Goal: Task Accomplishment & Management: Manage account settings

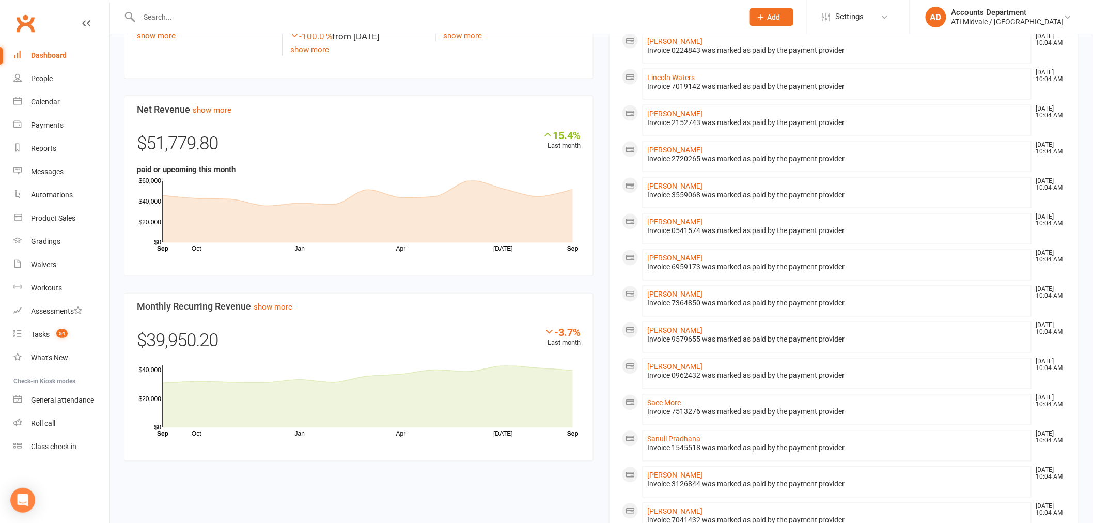
scroll to position [631, 0]
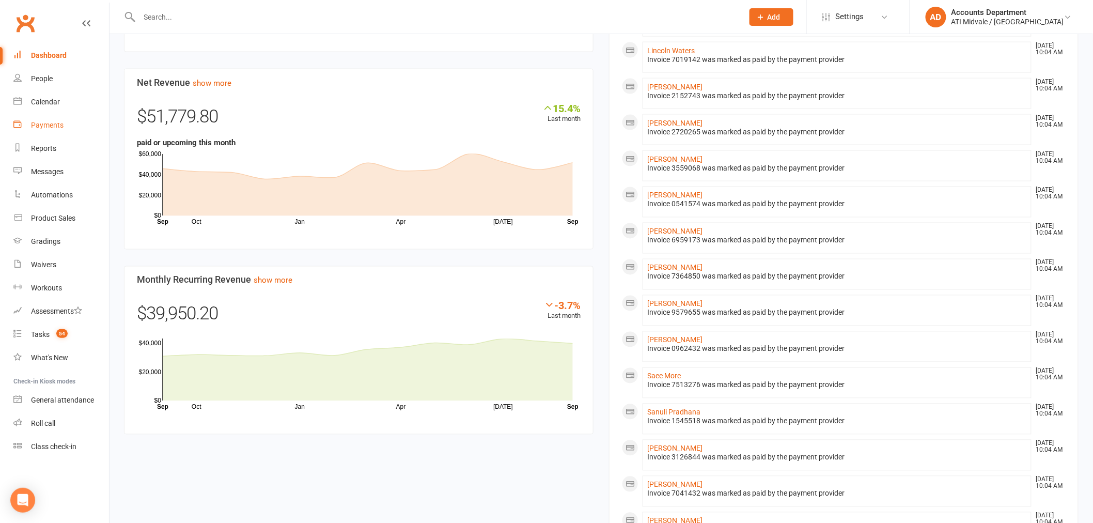
click at [51, 129] on link "Payments" at bounding box center [61, 125] width 96 height 23
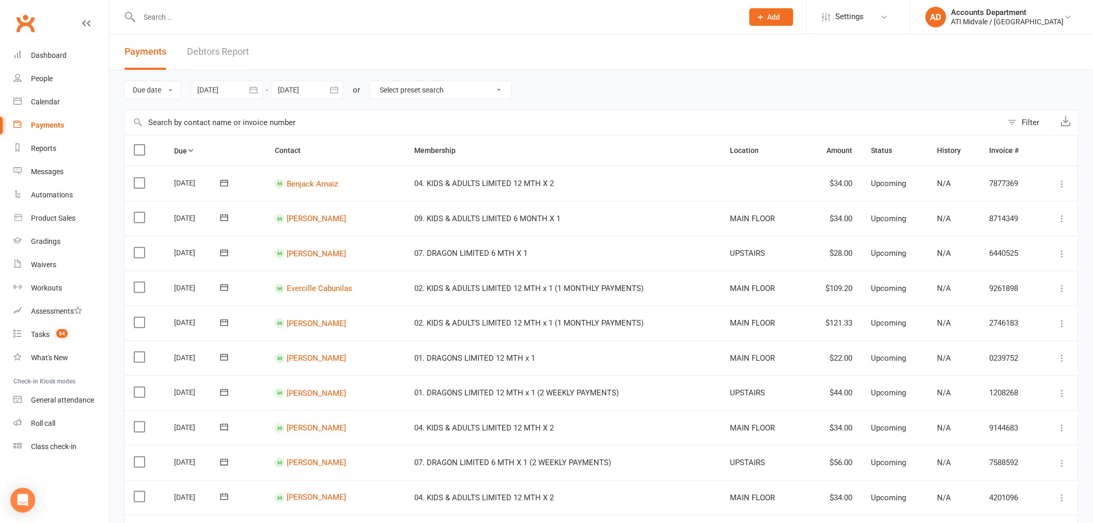
click at [210, 53] on link "Debtors Report" at bounding box center [218, 52] width 62 height 36
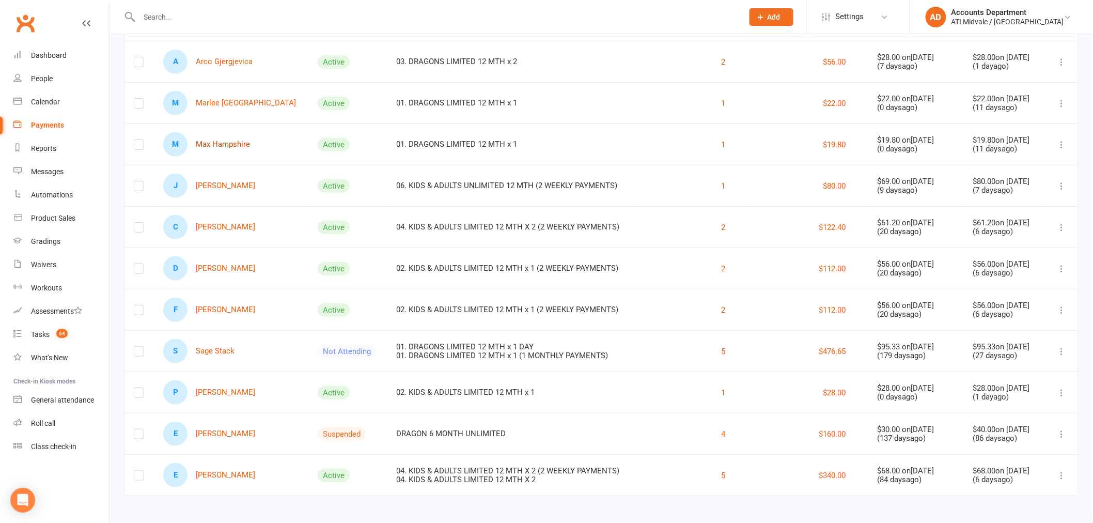
scroll to position [129, 0]
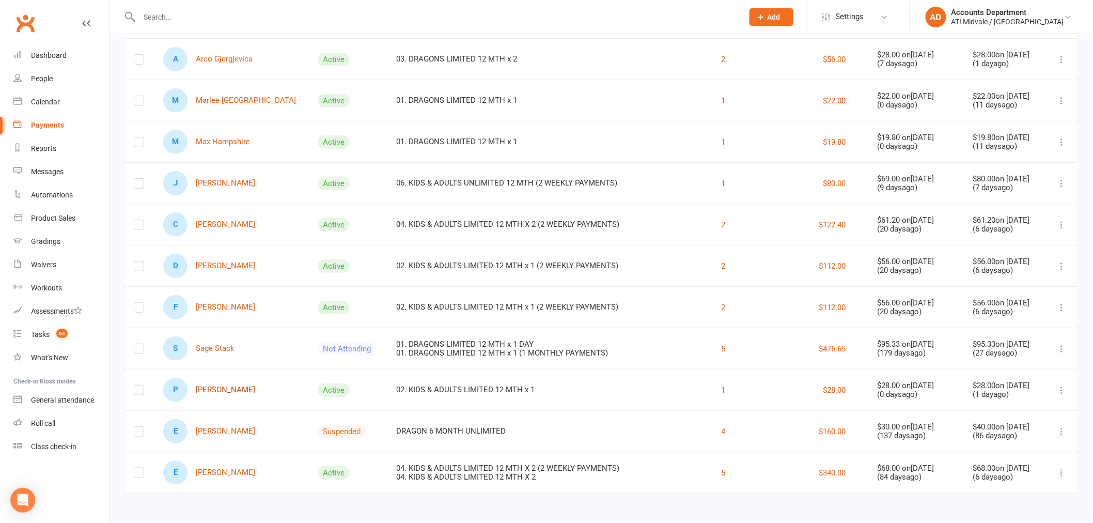
click at [240, 388] on link "P [PERSON_NAME]" at bounding box center [209, 390] width 92 height 24
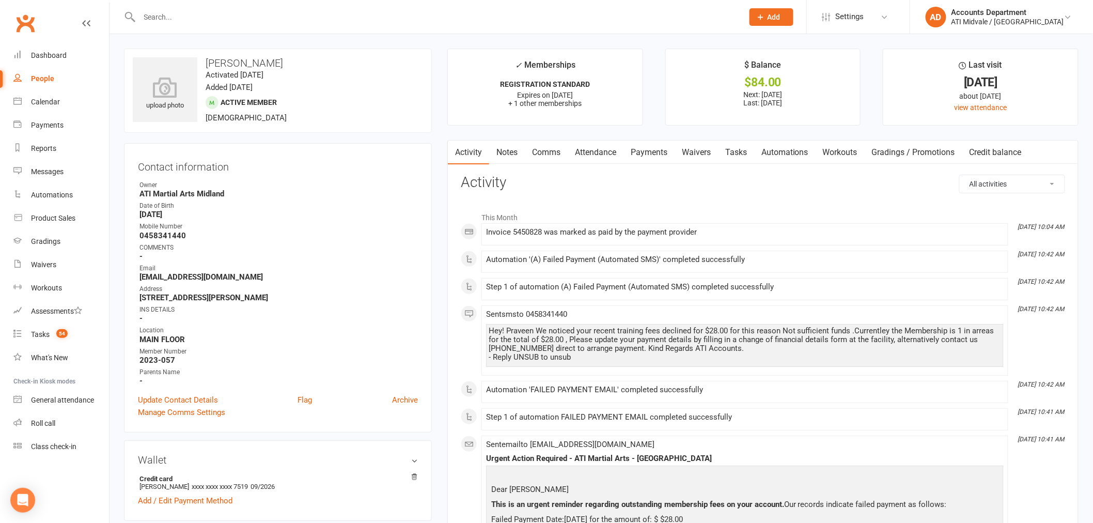
click at [655, 152] on link "Payments" at bounding box center [648, 152] width 51 height 24
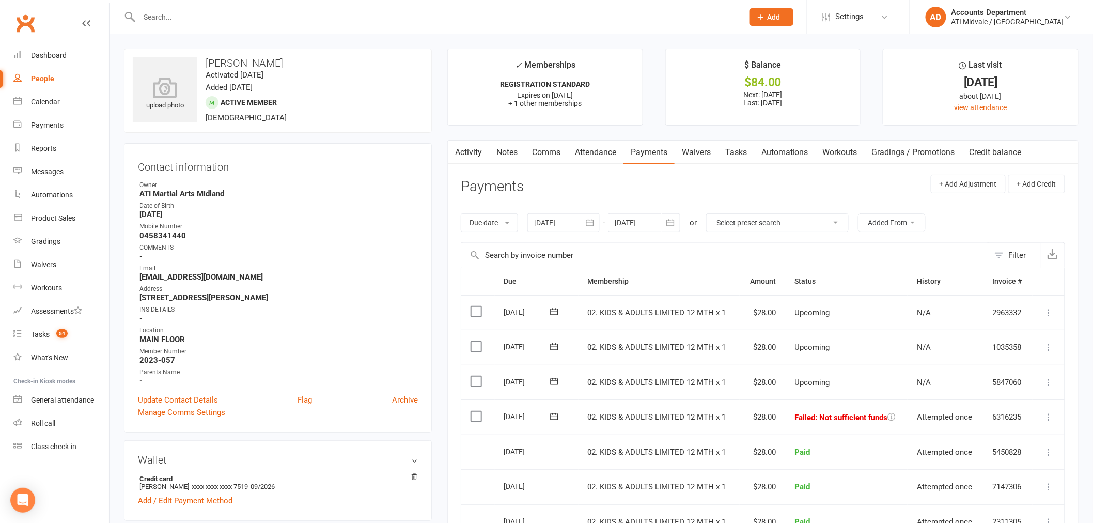
click at [478, 417] on label at bounding box center [477, 416] width 14 height 10
click at [477, 411] on input "checkbox" at bounding box center [473, 411] width 7 height 0
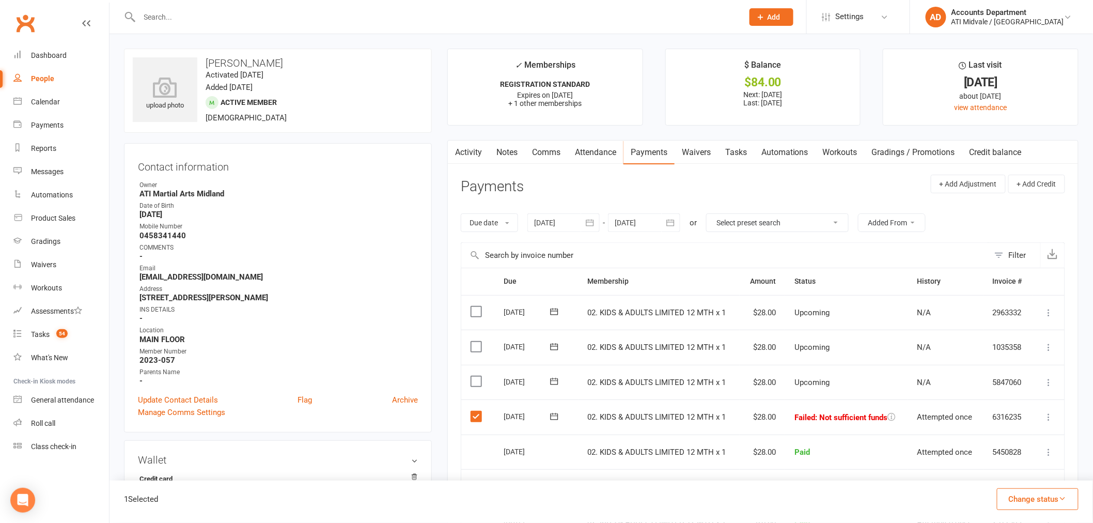
click at [1035, 491] on button "Change status" at bounding box center [1038, 499] width 82 height 22
click at [1016, 431] on link "Paid (POS)" at bounding box center [1027, 429] width 102 height 21
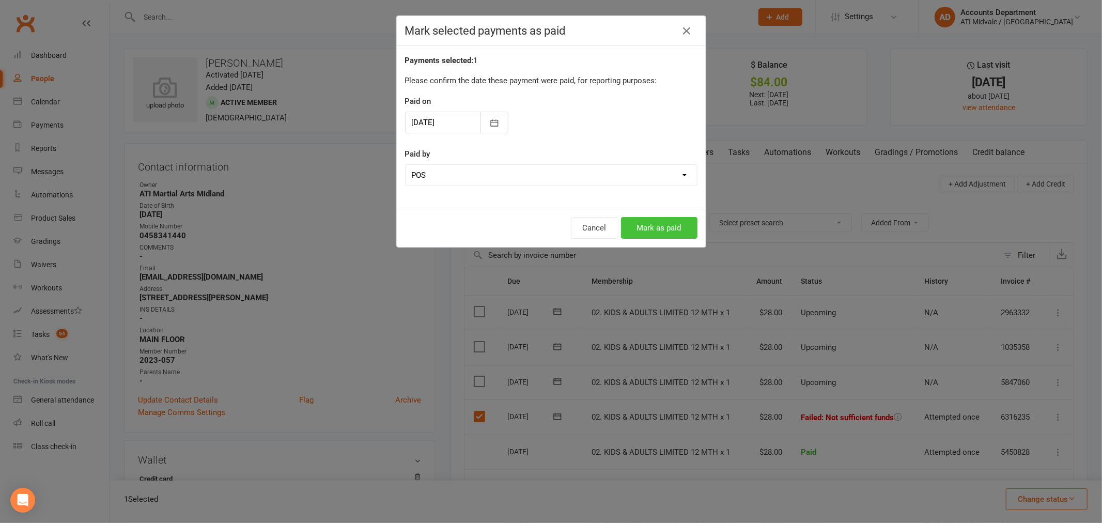
click at [674, 229] on button "Mark as paid" at bounding box center [659, 228] width 76 height 22
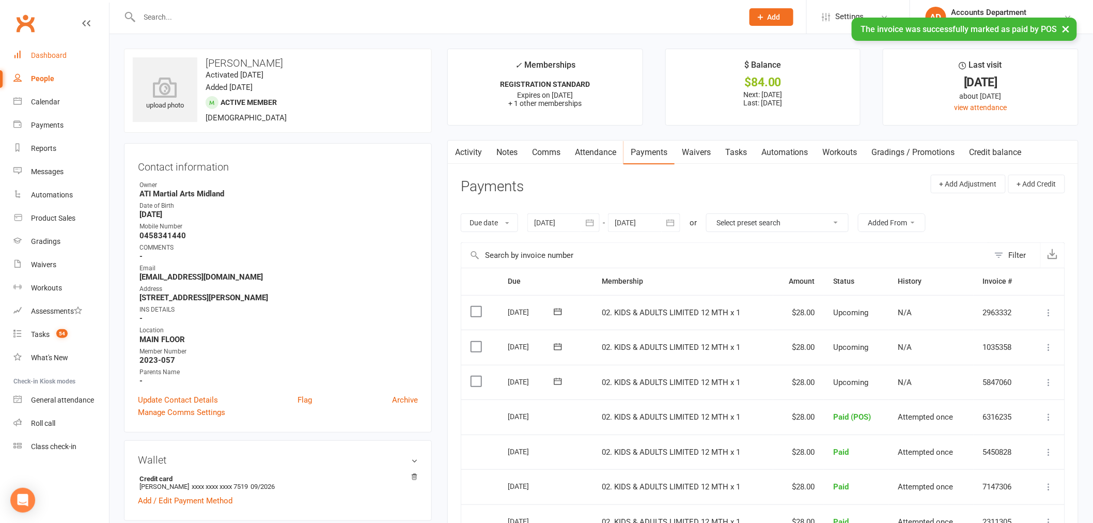
click at [41, 55] on div "Dashboard" at bounding box center [49, 55] width 36 height 8
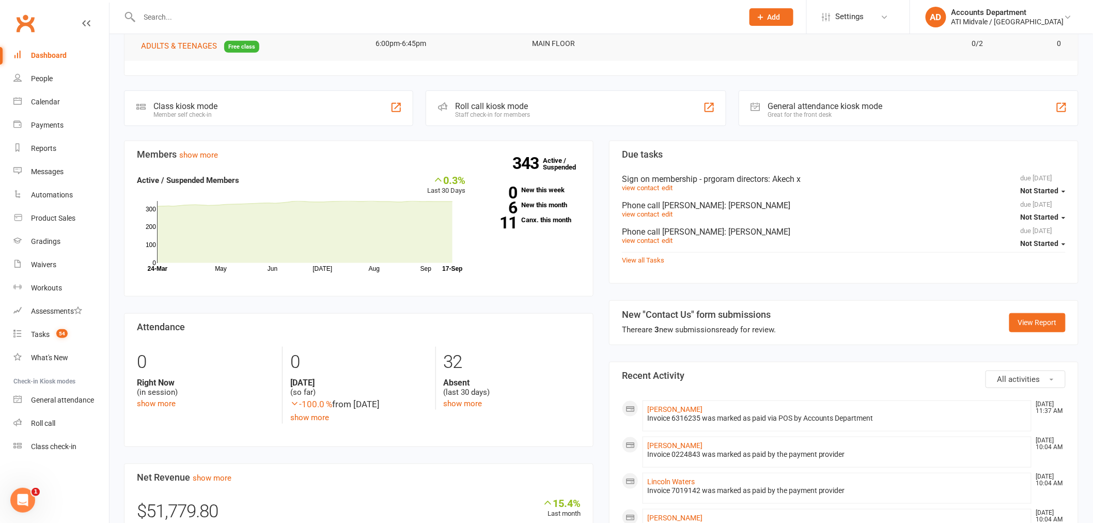
scroll to position [287, 0]
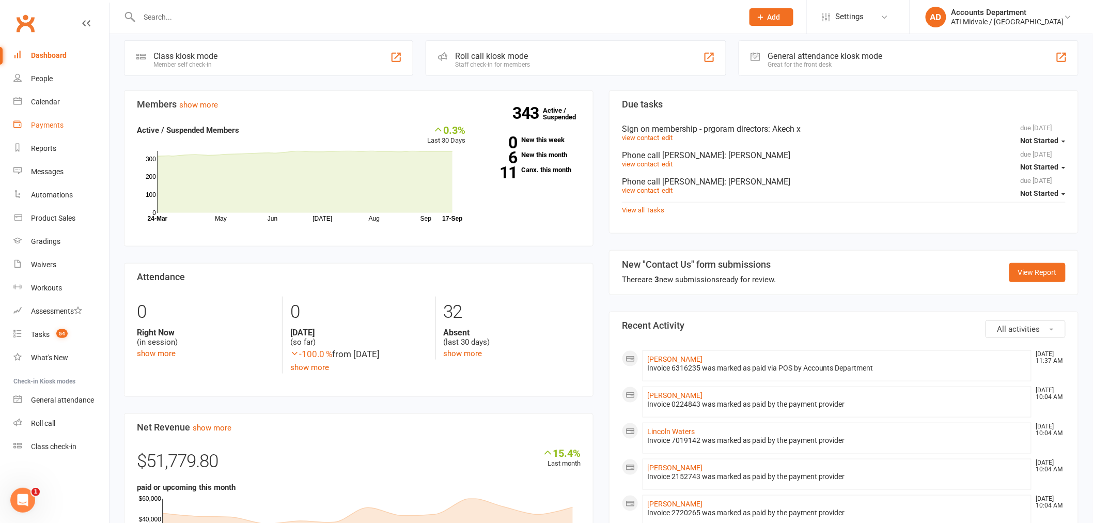
click at [50, 129] on link "Payments" at bounding box center [61, 125] width 96 height 23
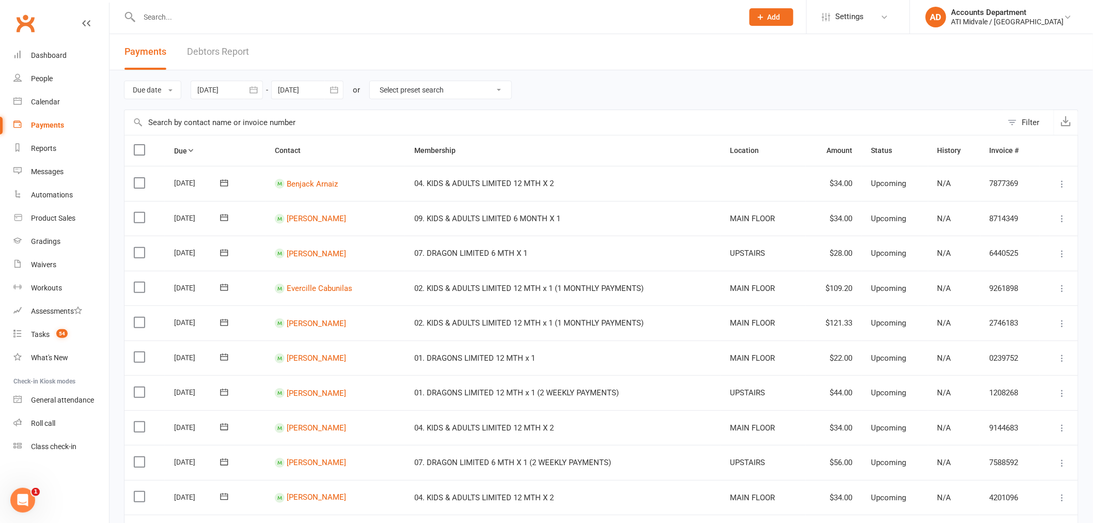
click at [212, 54] on link "Debtors Report" at bounding box center [218, 52] width 62 height 36
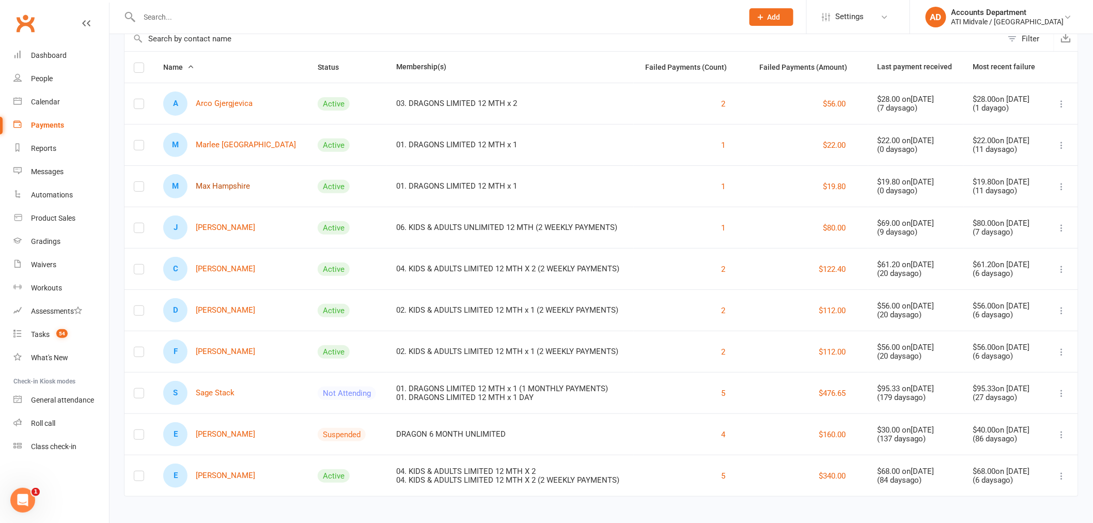
scroll to position [87, 0]
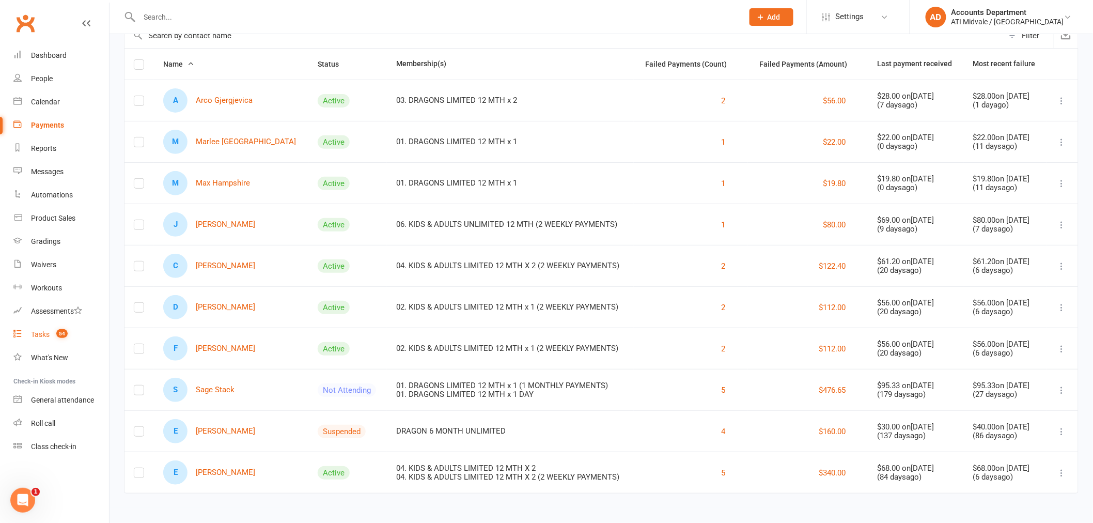
click at [62, 337] on span "54" at bounding box center [61, 333] width 11 height 9
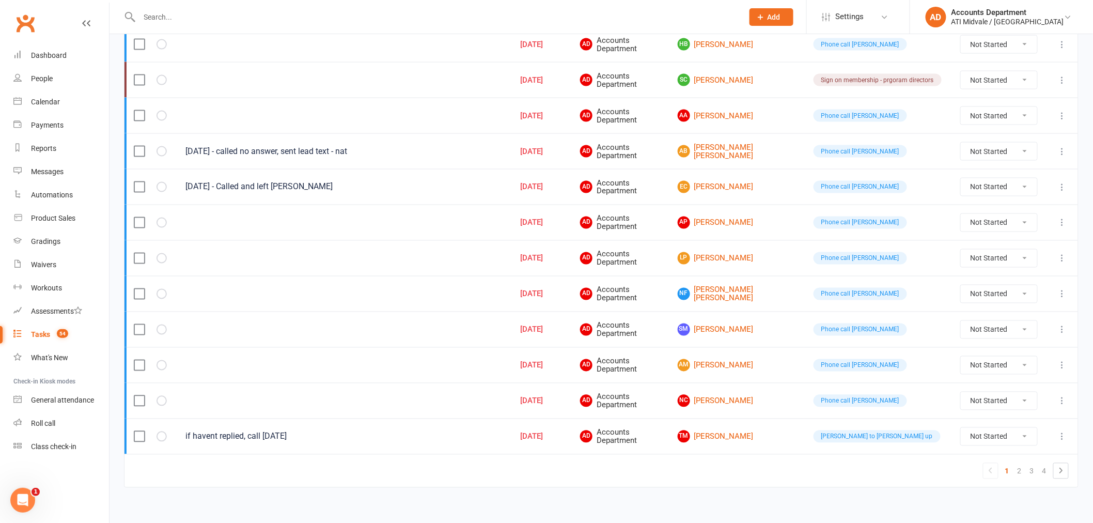
scroll to position [645, 0]
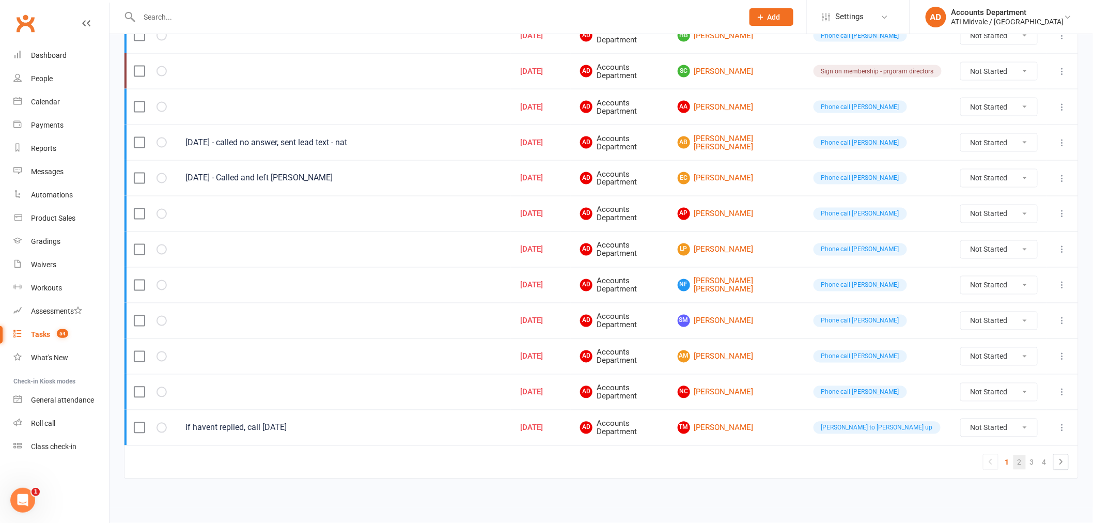
click at [1015, 460] on link "2" at bounding box center [1019, 462] width 12 height 14
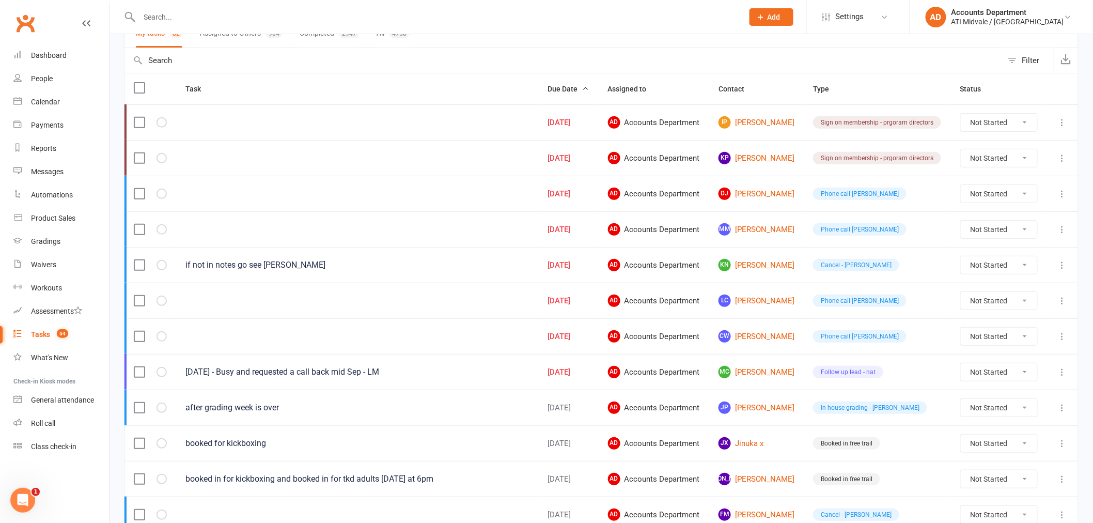
scroll to position [71, 0]
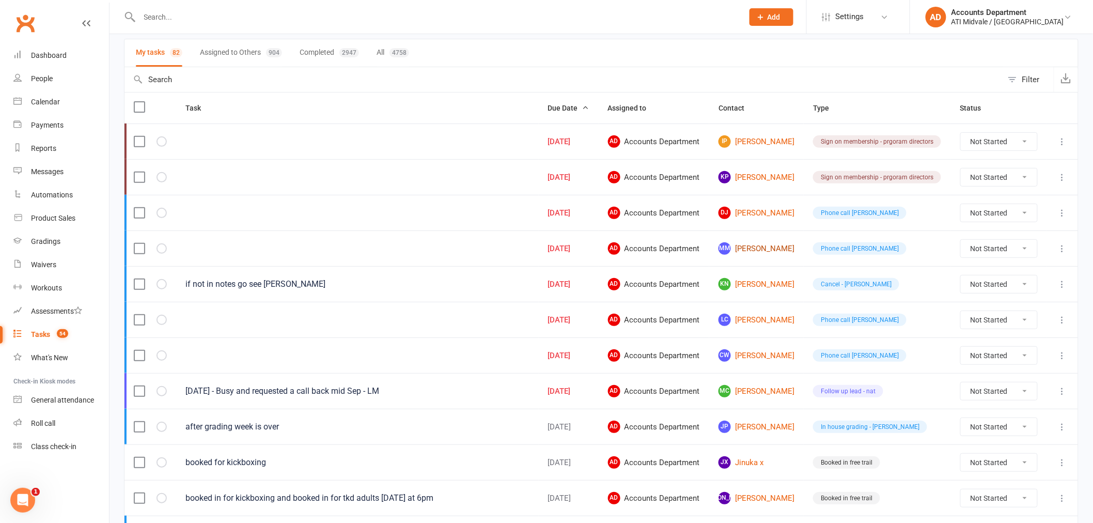
click at [758, 248] on link "MM [PERSON_NAME]" at bounding box center [756, 248] width 76 height 12
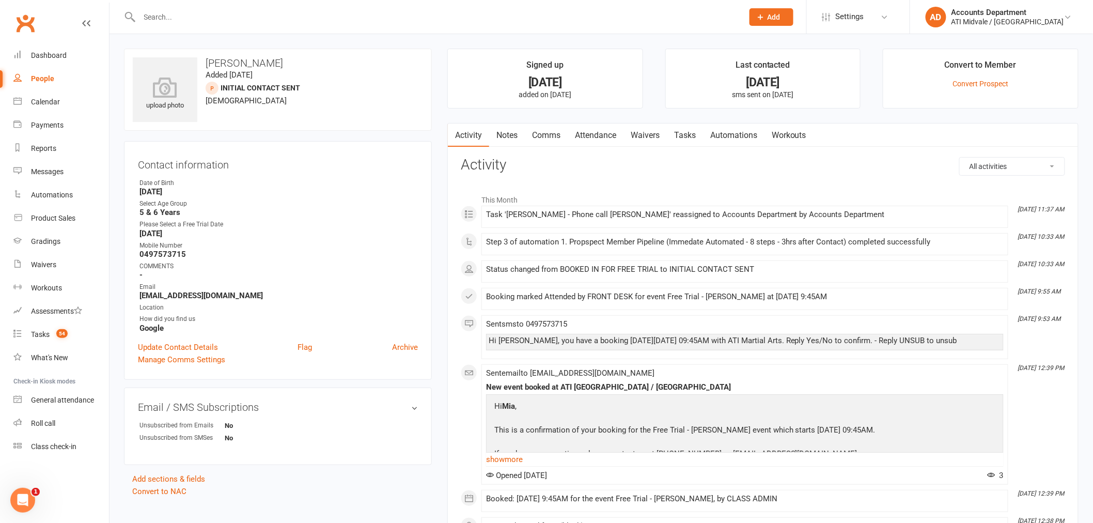
click at [678, 128] on link "Tasks" at bounding box center [685, 135] width 36 height 24
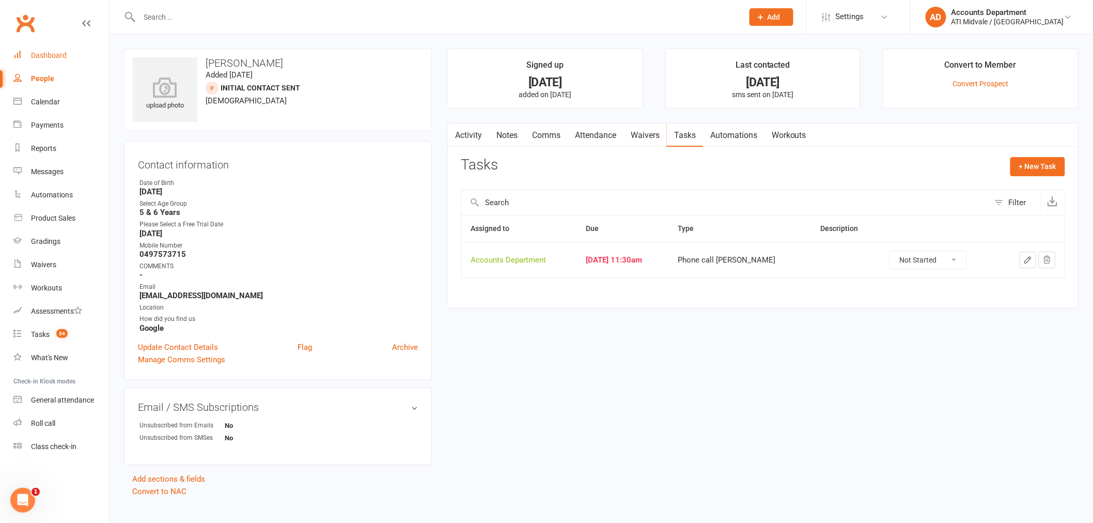
click at [30, 50] on link "Dashboard" at bounding box center [61, 55] width 96 height 23
